Goal: Task Accomplishment & Management: Manage account settings

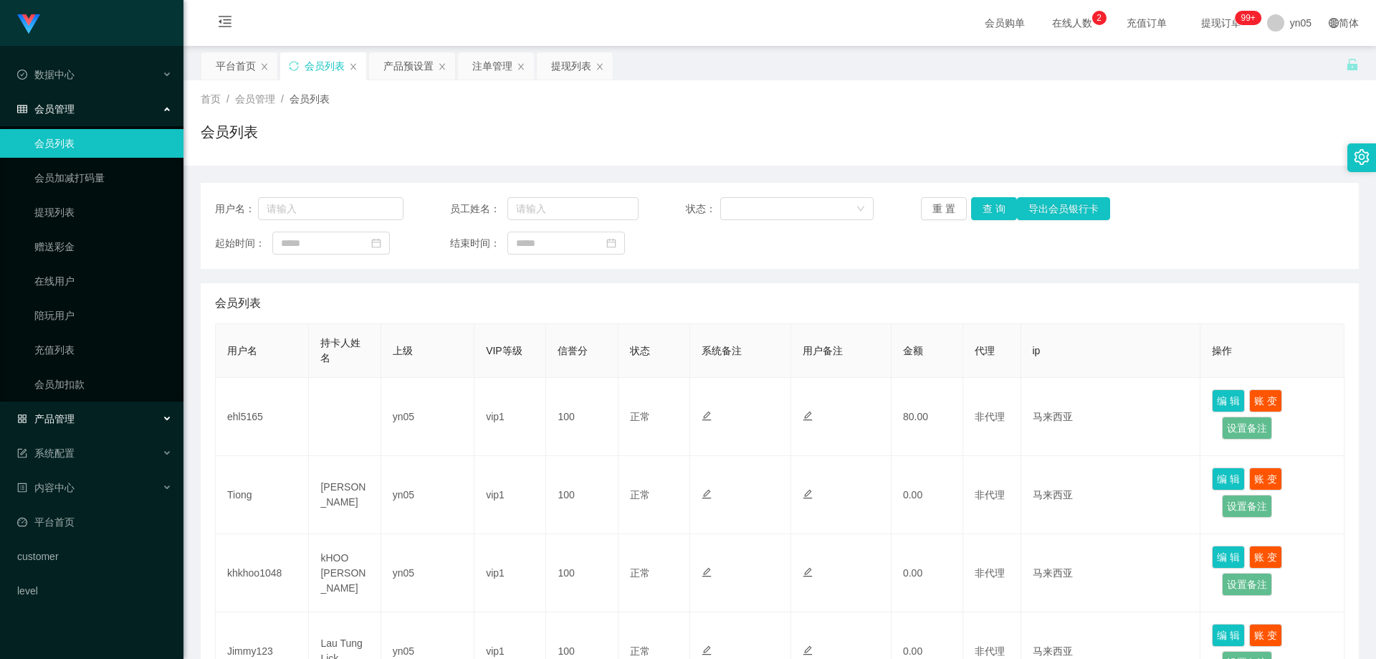
click at [70, 413] on span "产品管理" at bounding box center [45, 418] width 57 height 11
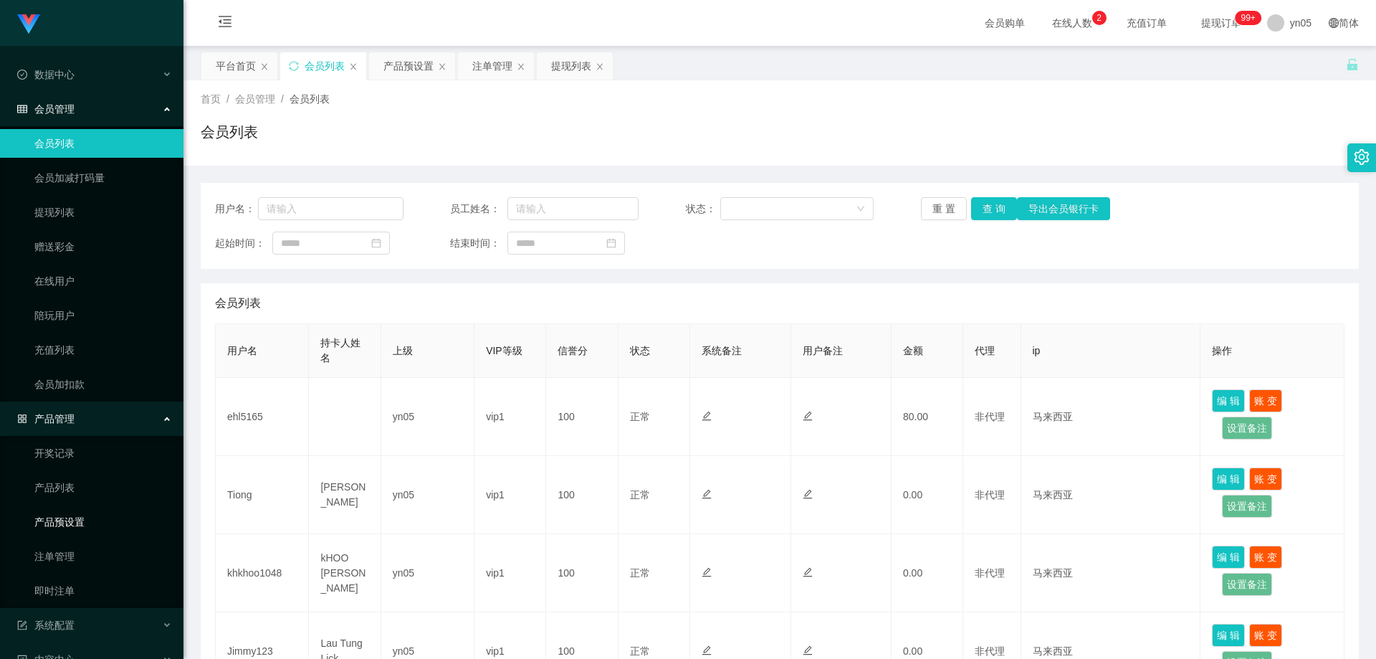
click at [90, 521] on link "产品预设置" at bounding box center [103, 521] width 138 height 29
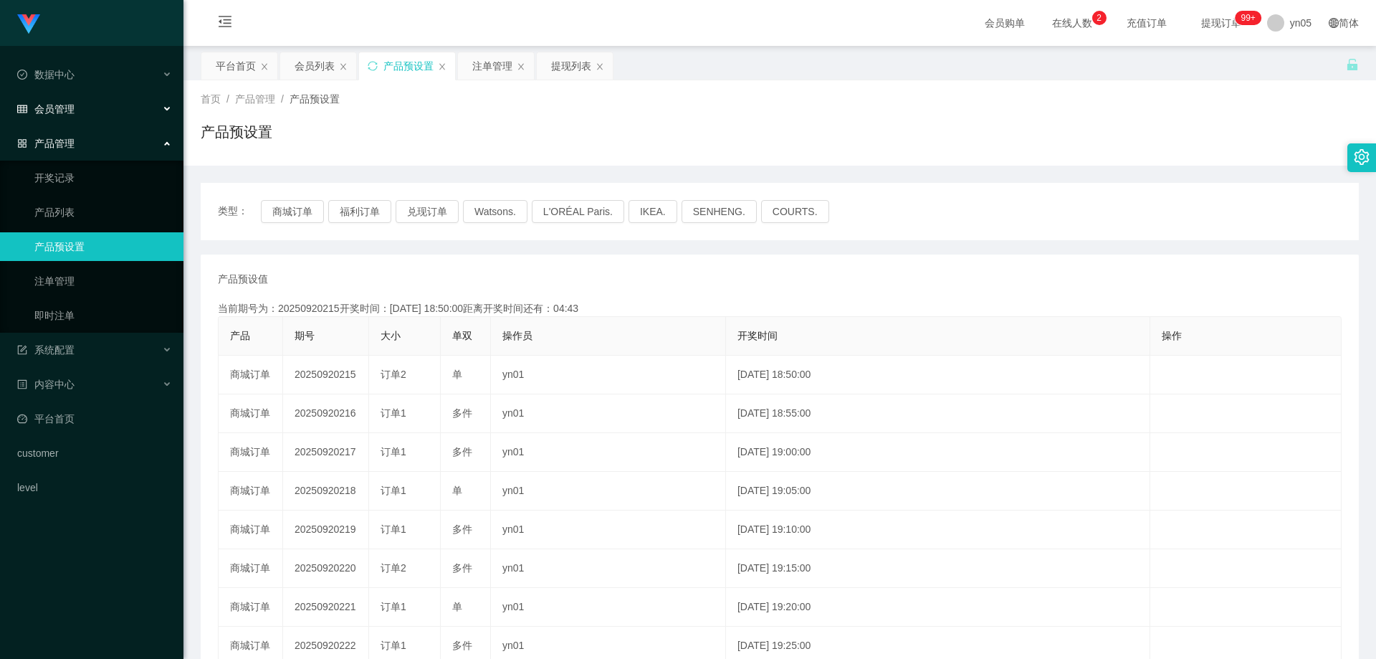
click at [61, 118] on div "会员管理" at bounding box center [91, 109] width 183 height 29
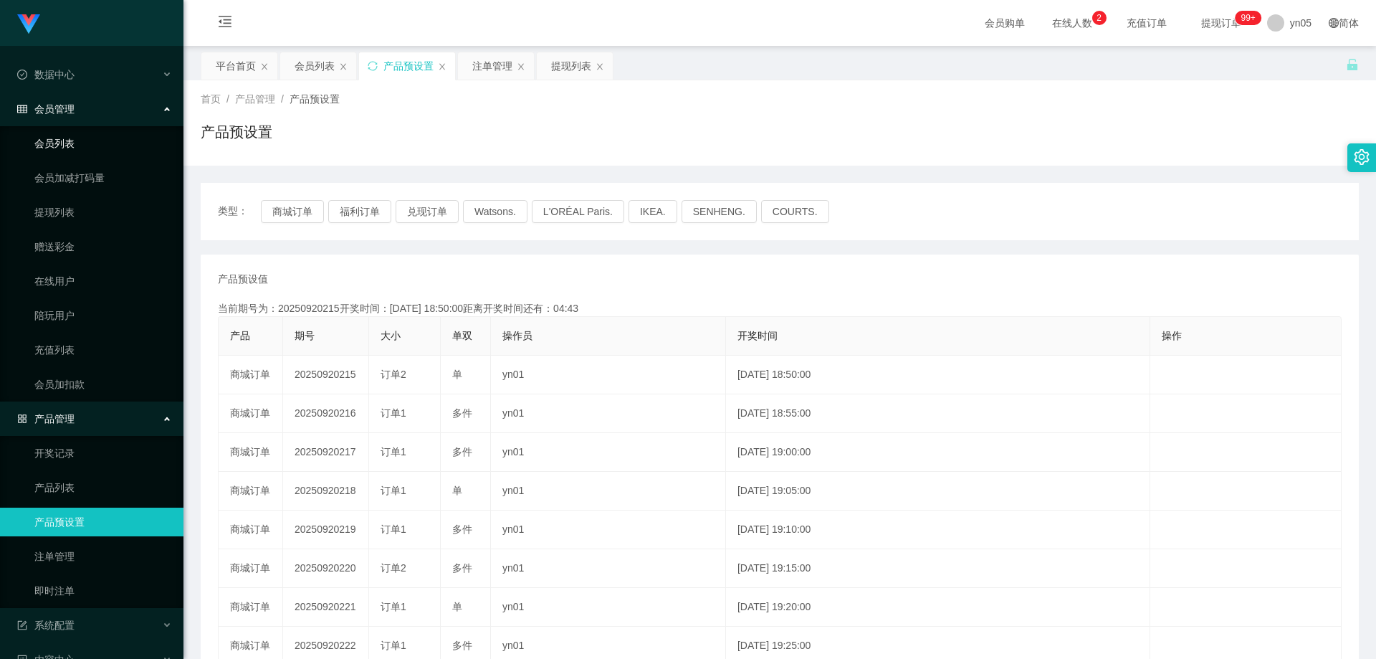
click at [71, 141] on link "会员列表" at bounding box center [103, 143] width 138 height 29
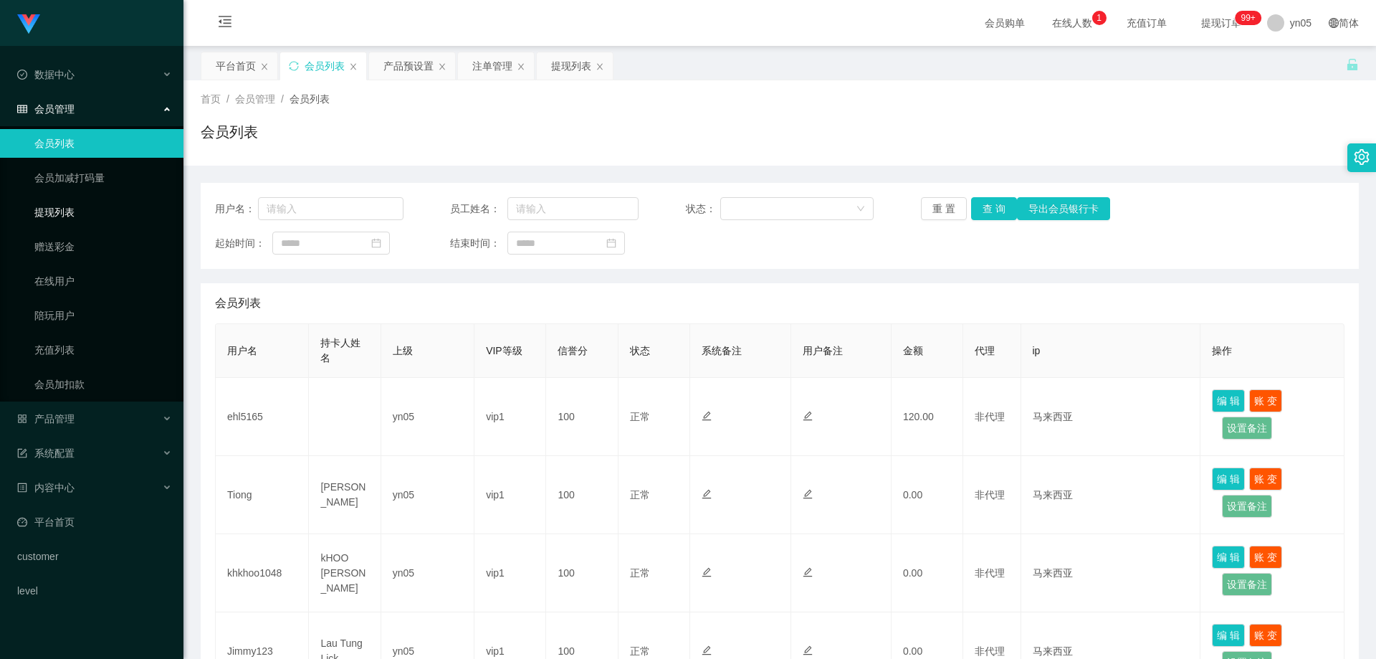
click at [79, 216] on link "提现列表" at bounding box center [103, 212] width 138 height 29
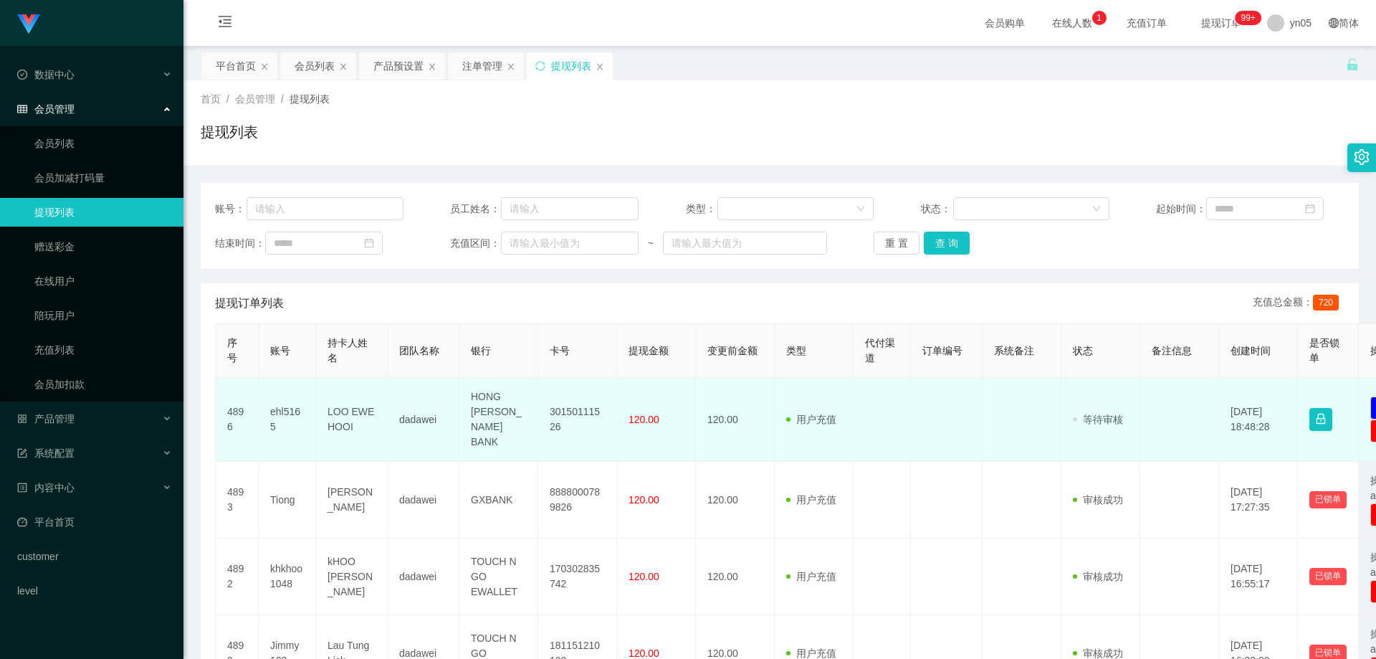
click at [292, 403] on td "ehl5165" at bounding box center [287, 420] width 57 height 84
copy td "ehl5165"
